Goal: Information Seeking & Learning: Learn about a topic

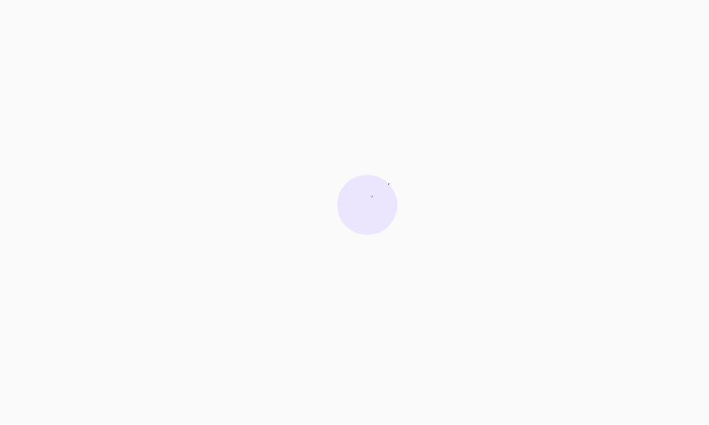
click at [445, 87] on div at bounding box center [354, 212] width 709 height 425
click at [433, 276] on div at bounding box center [354, 212] width 709 height 425
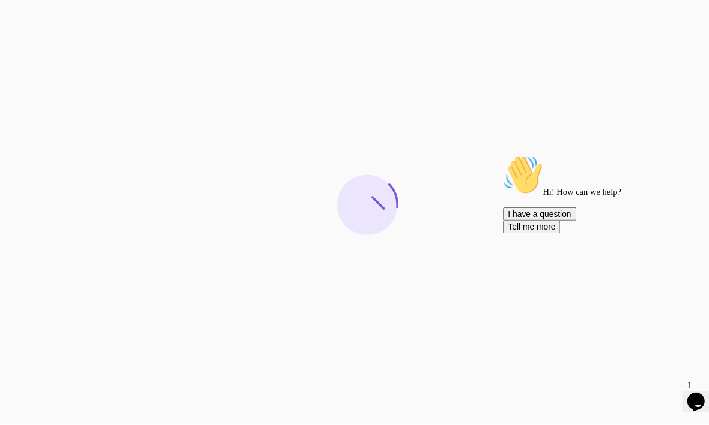
click at [508, 70] on div at bounding box center [354, 212] width 709 height 425
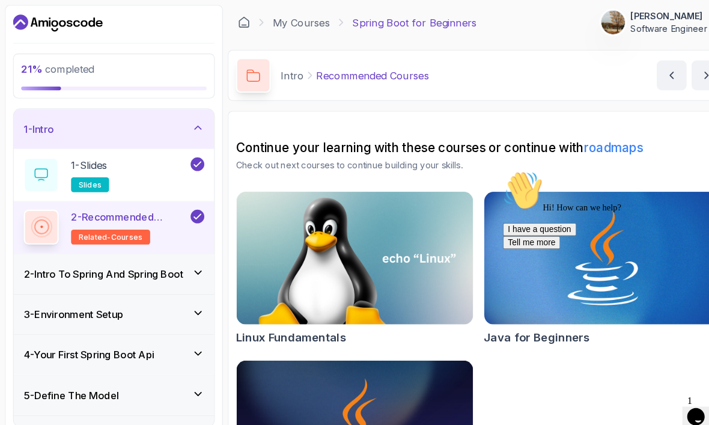
click at [124, 0] on section "21 % completed 1 - Intro 1 - Slides slides 2 - Recommended Courses related-cour…" at bounding box center [354, 212] width 709 height 425
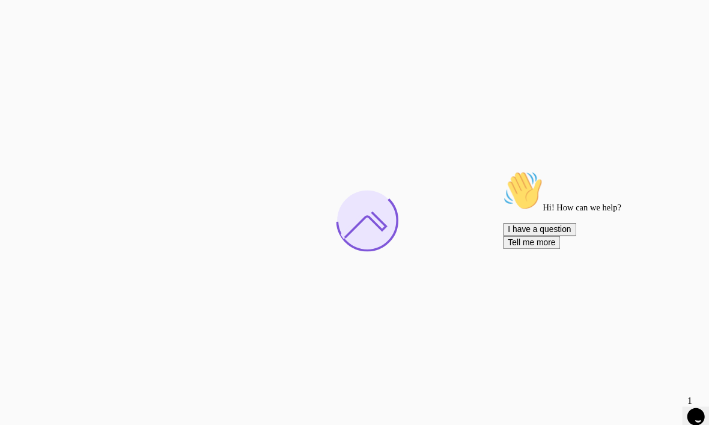
click at [32, 351] on div at bounding box center [354, 212] width 709 height 425
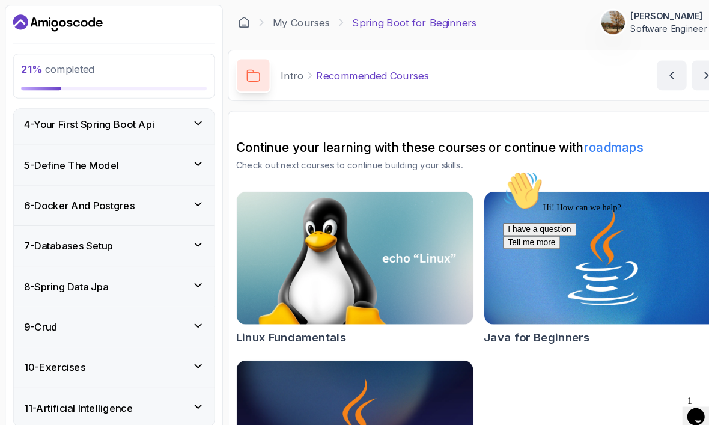
click at [50, 234] on h3 "7 - Databases Setup" at bounding box center [66, 237] width 87 height 14
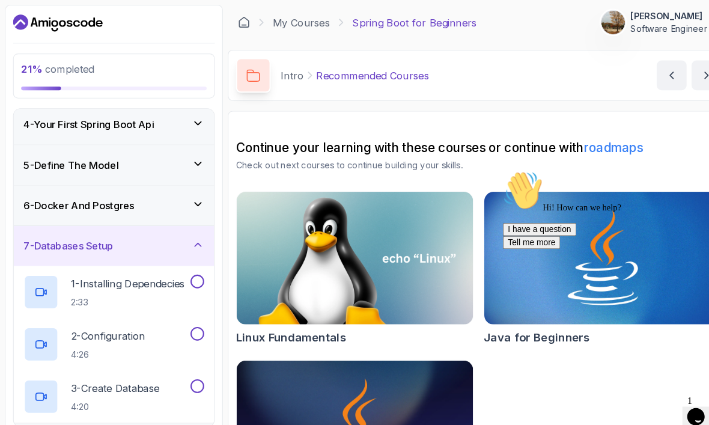
click at [65, 275] on div "1 - Installing Dependecies 2:33" at bounding box center [102, 282] width 159 height 34
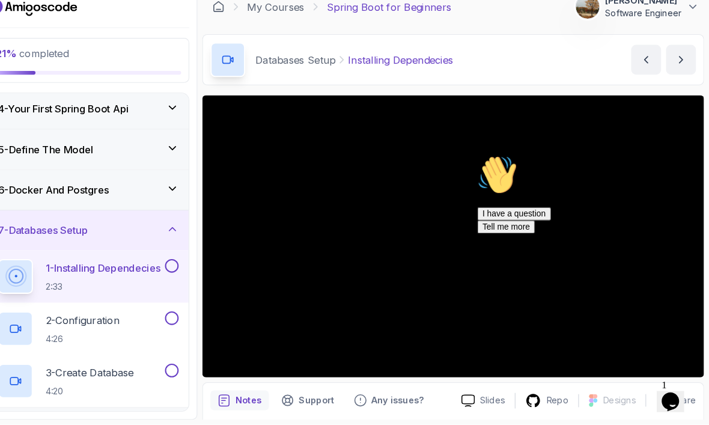
scroll to position [40, 0]
click at [666, 391] on icon "Opens Chat This icon Opens the chat window." at bounding box center [669, 400] width 19 height 19
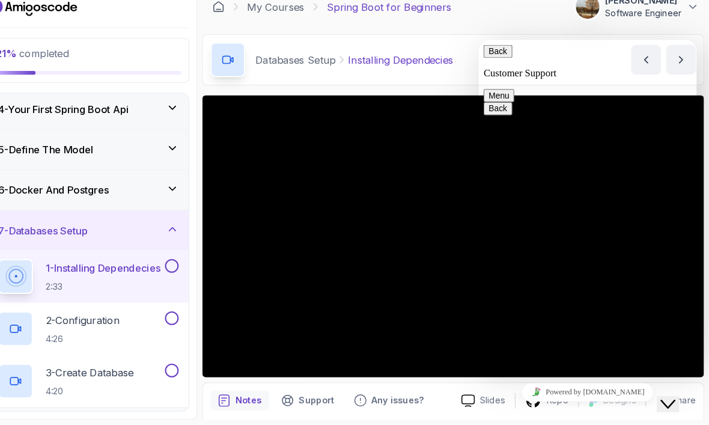
click at [668, 398] on icon "Chat widget" at bounding box center [667, 402] width 14 height 8
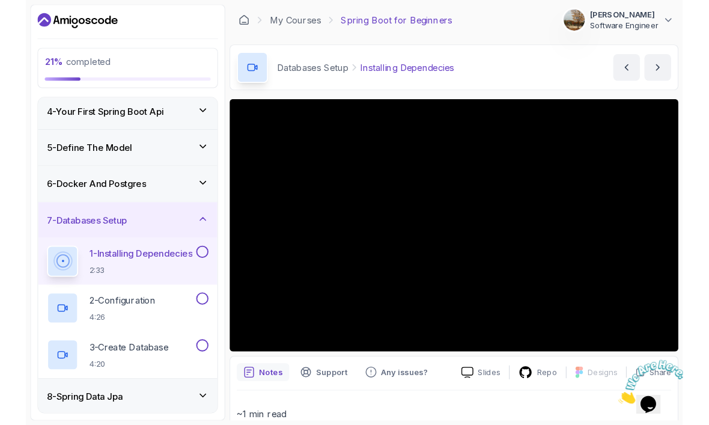
scroll to position [0, 0]
